Goal: Check status: Check status

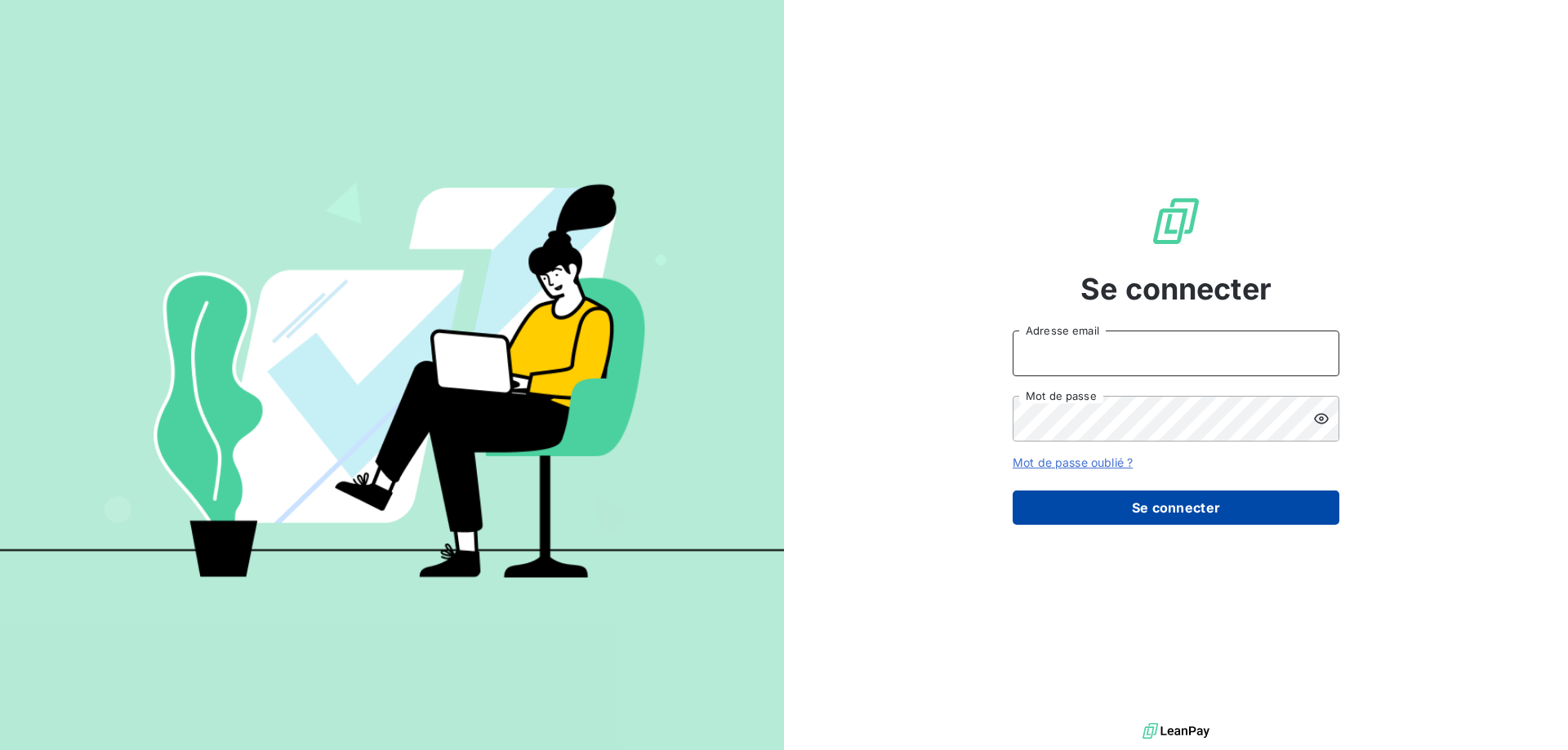
type input "[EMAIL_ADDRESS][PERSON_NAME][DOMAIN_NAME]"
click at [1149, 514] on button "Se connecter" at bounding box center [1176, 508] width 327 height 34
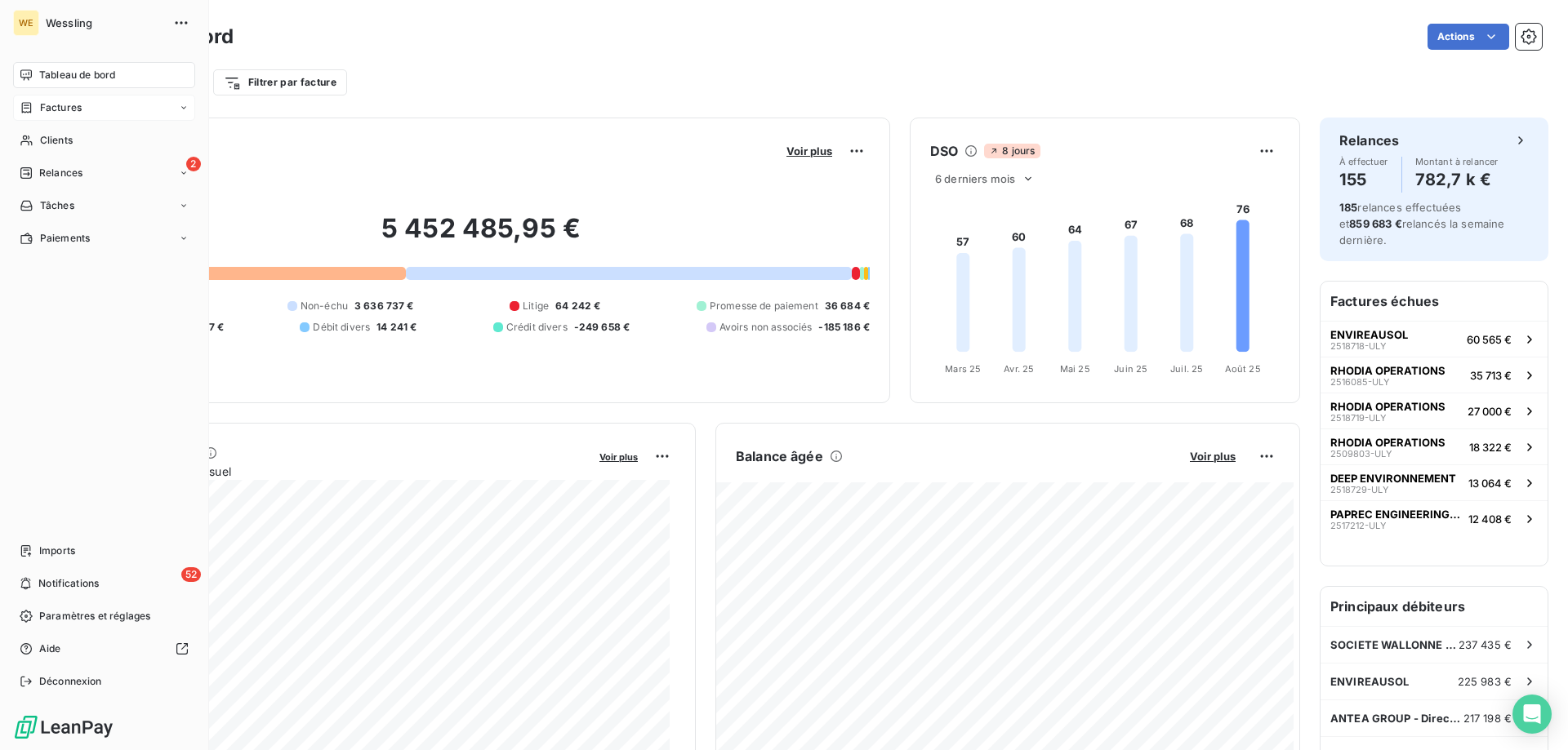
click at [62, 108] on span "Factures" at bounding box center [61, 108] width 41 height 15
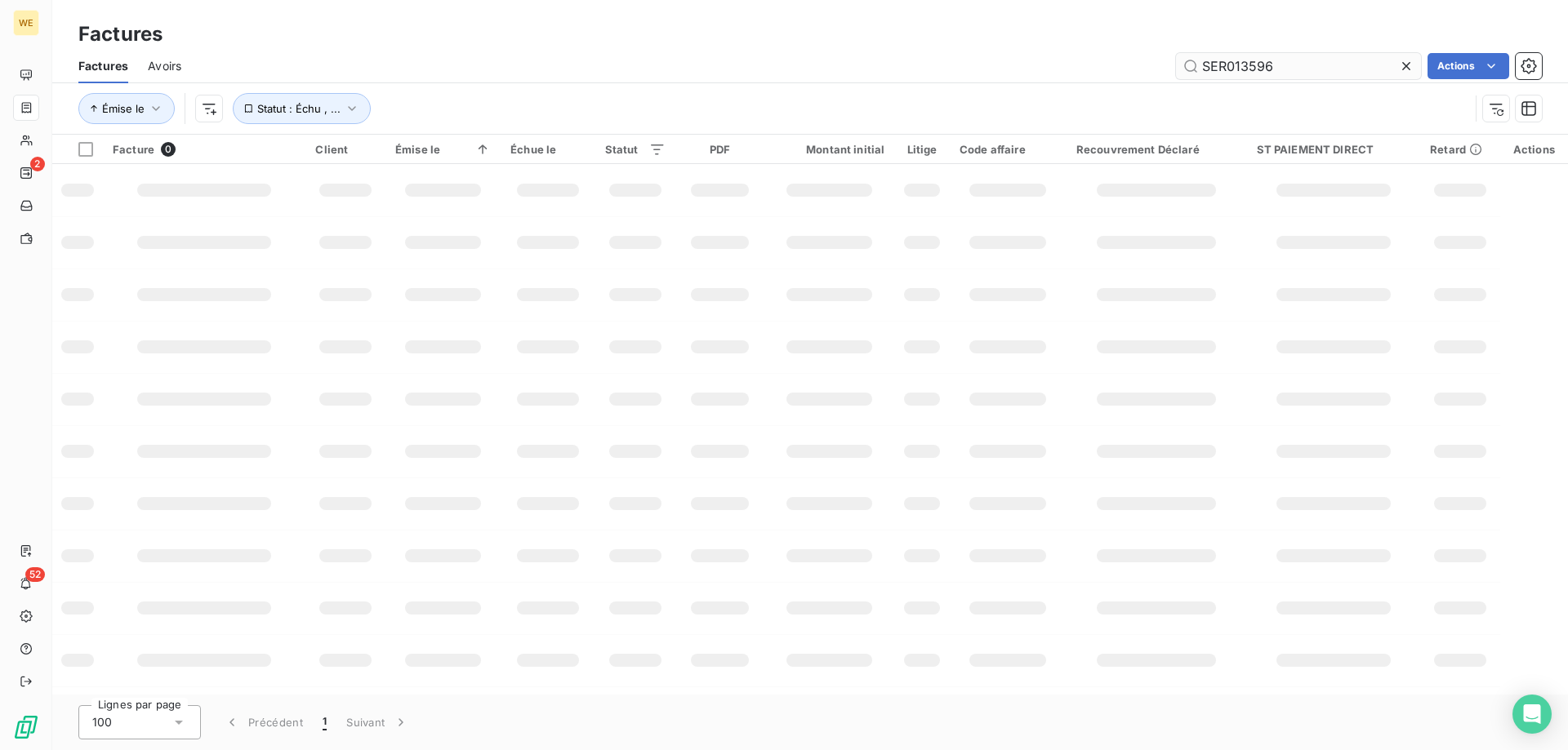
click at [1214, 66] on input "SER013596" at bounding box center [1298, 66] width 245 height 26
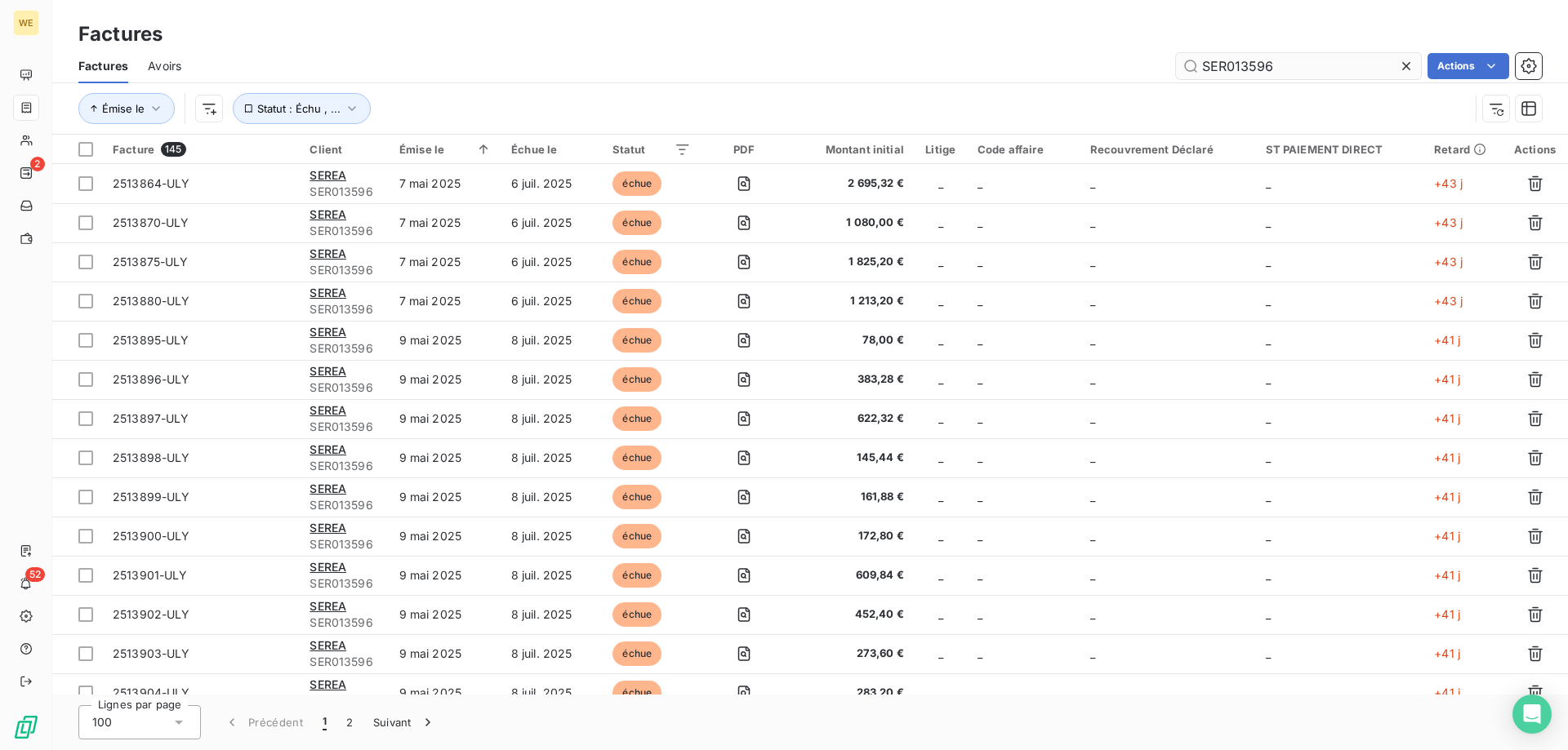
click at [1214, 66] on input "SER013596" at bounding box center [1298, 66] width 245 height 26
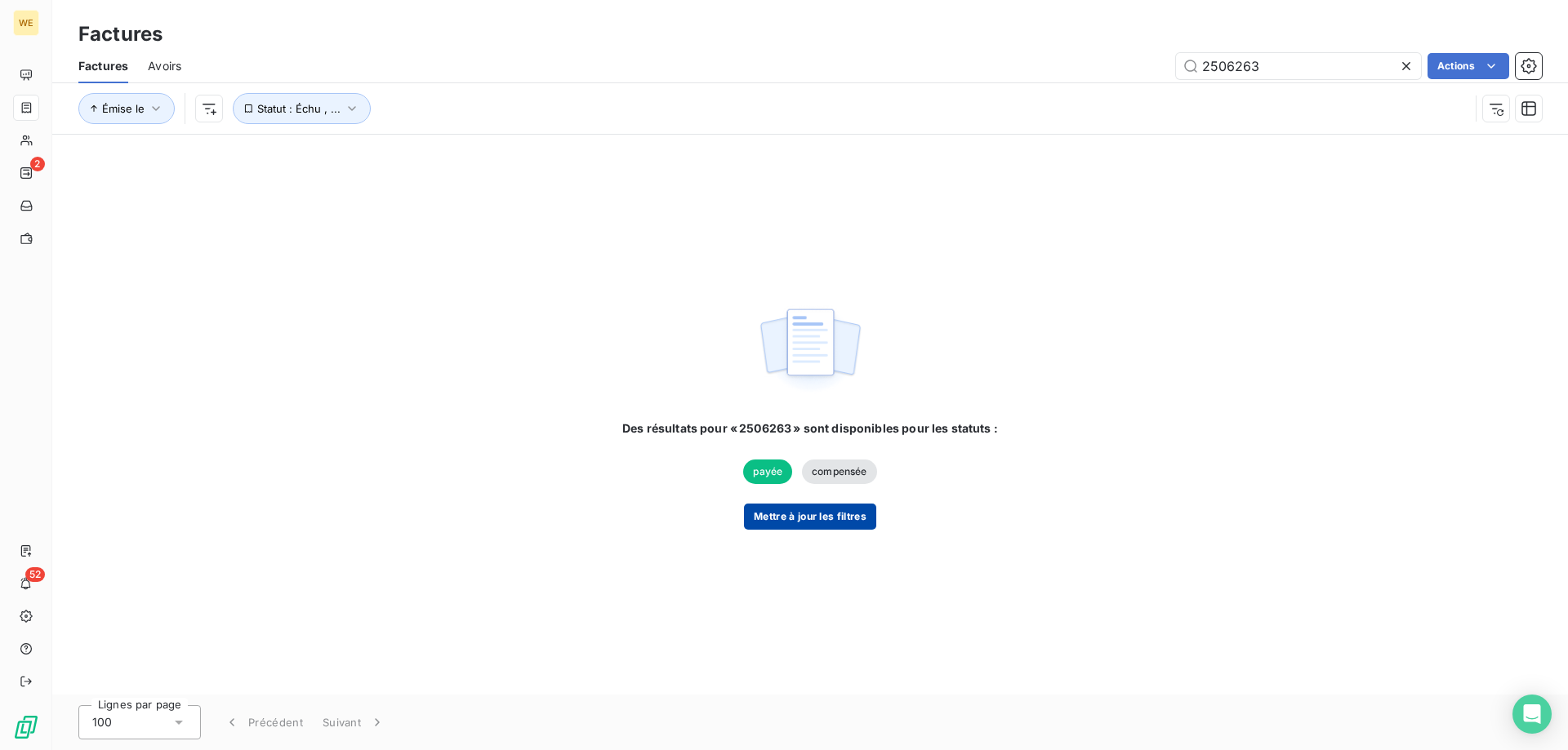
type input "2506263"
click at [814, 516] on button "Mettre à jour les filtres" at bounding box center [810, 517] width 133 height 26
